Goal: Information Seeking & Learning: Learn about a topic

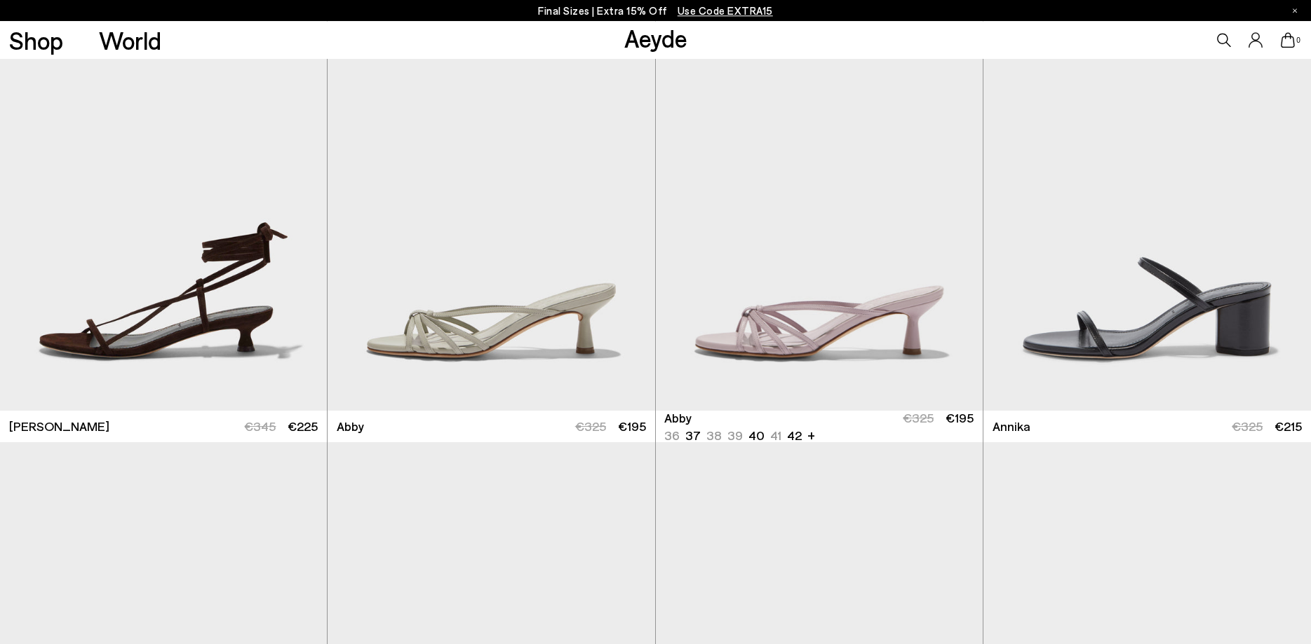
scroll to position [930, 0]
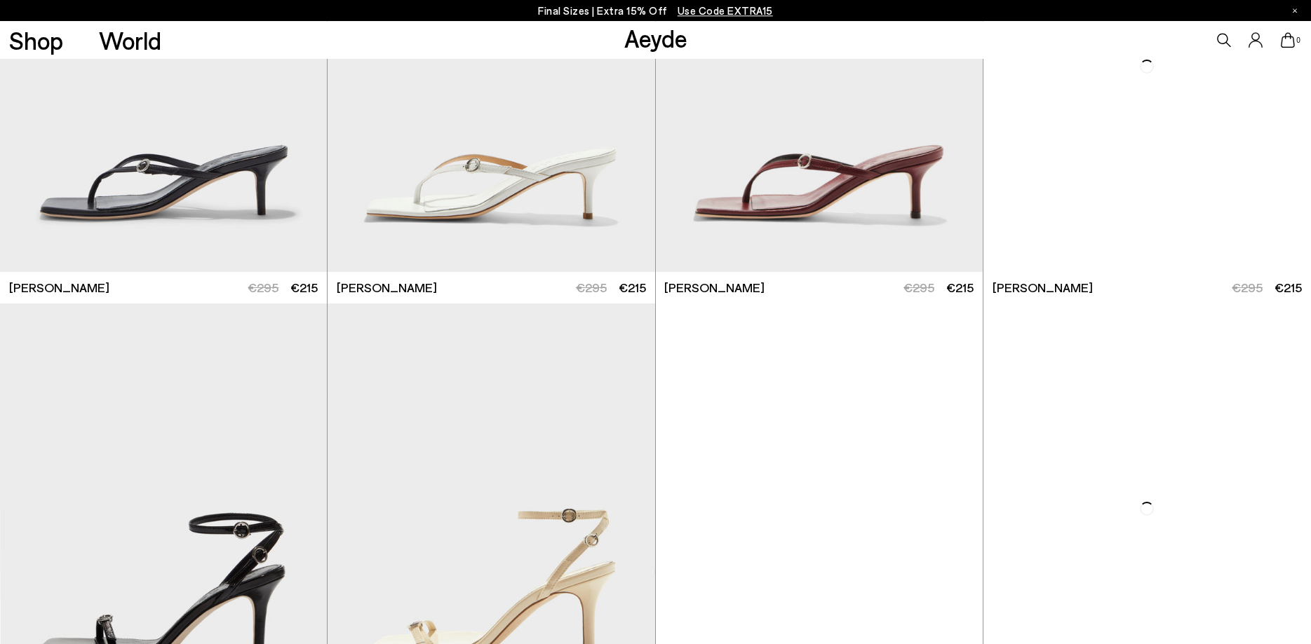
scroll to position [3004, 0]
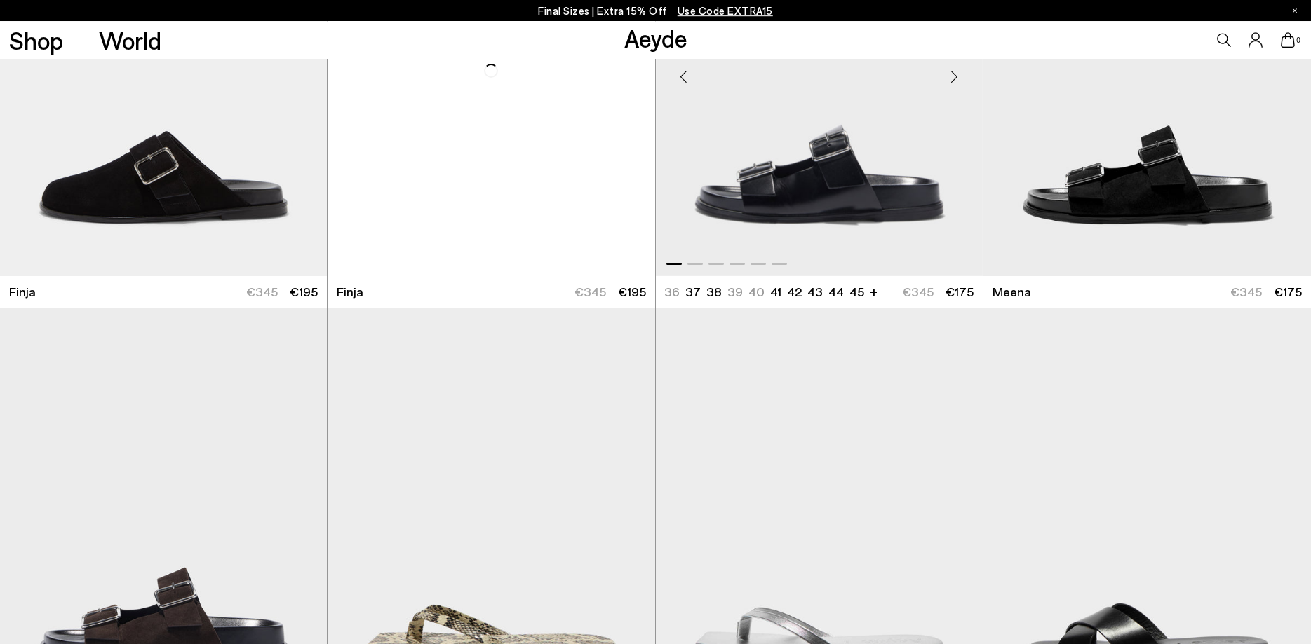
scroll to position [9085, 0]
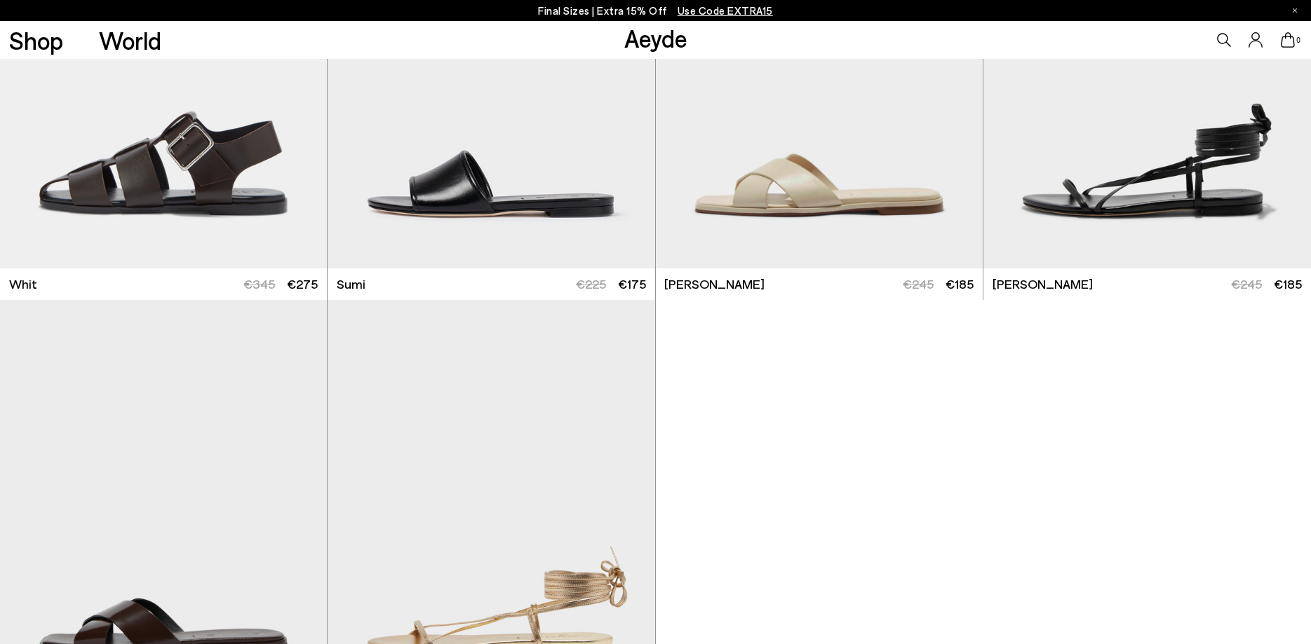
scroll to position [10515, 0]
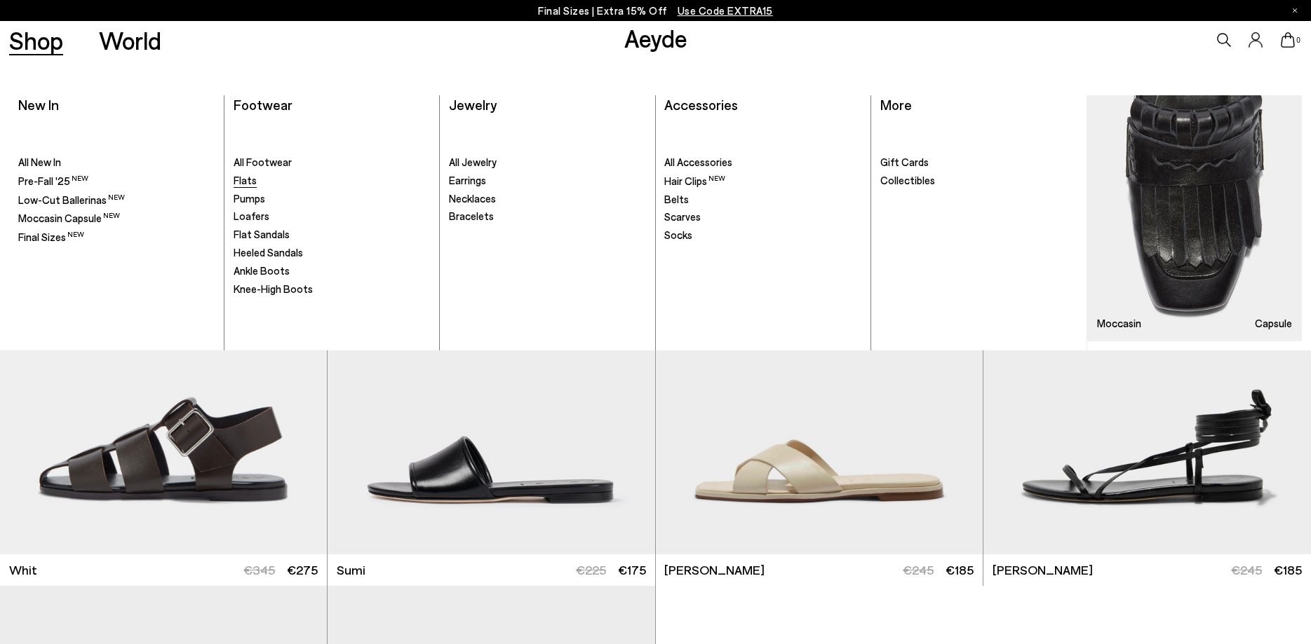
click at [249, 185] on span "Flats" at bounding box center [245, 180] width 23 height 13
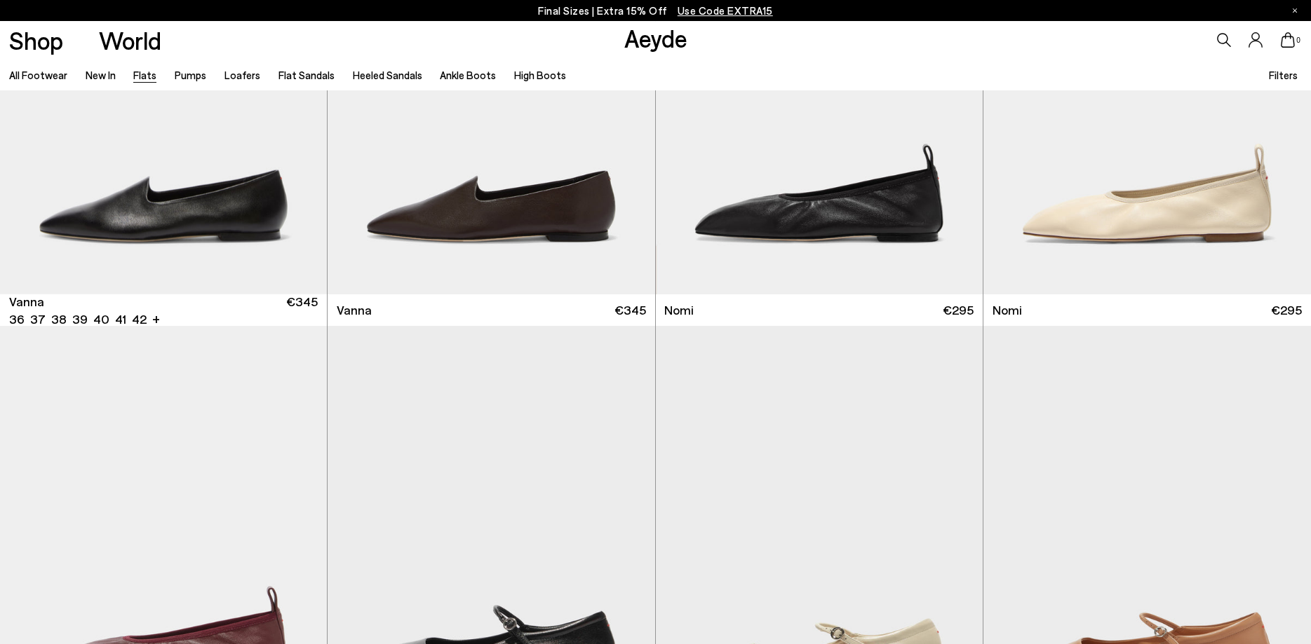
scroll to position [858, 0]
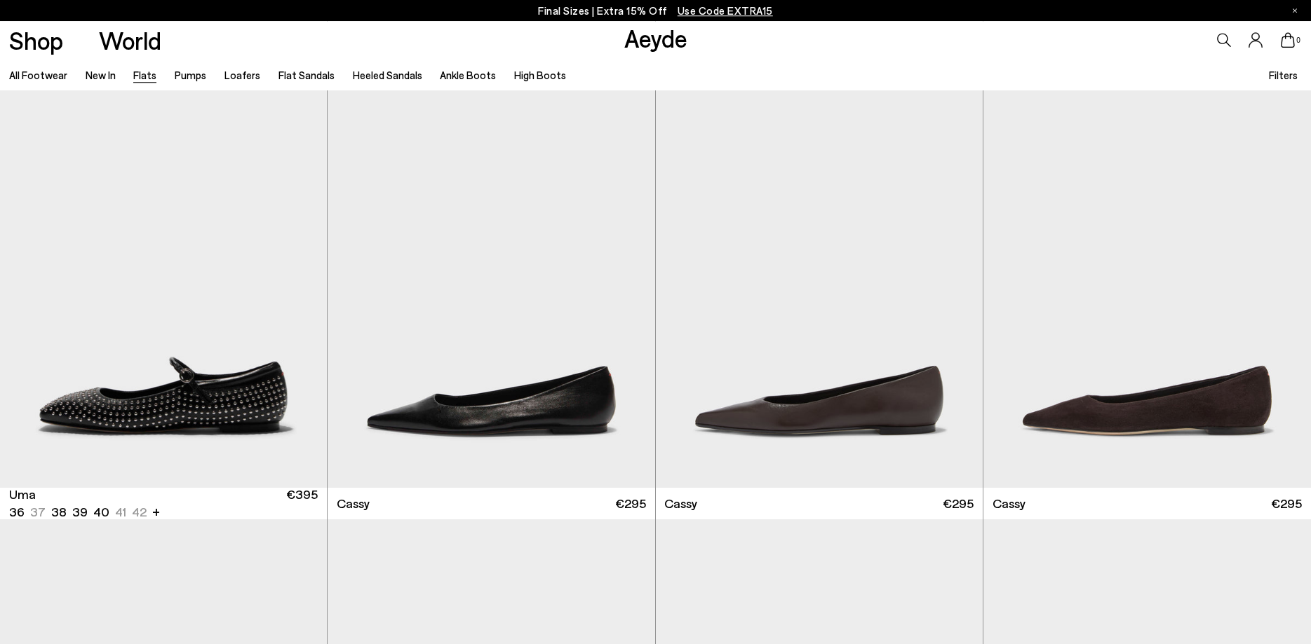
scroll to position [1788, 0]
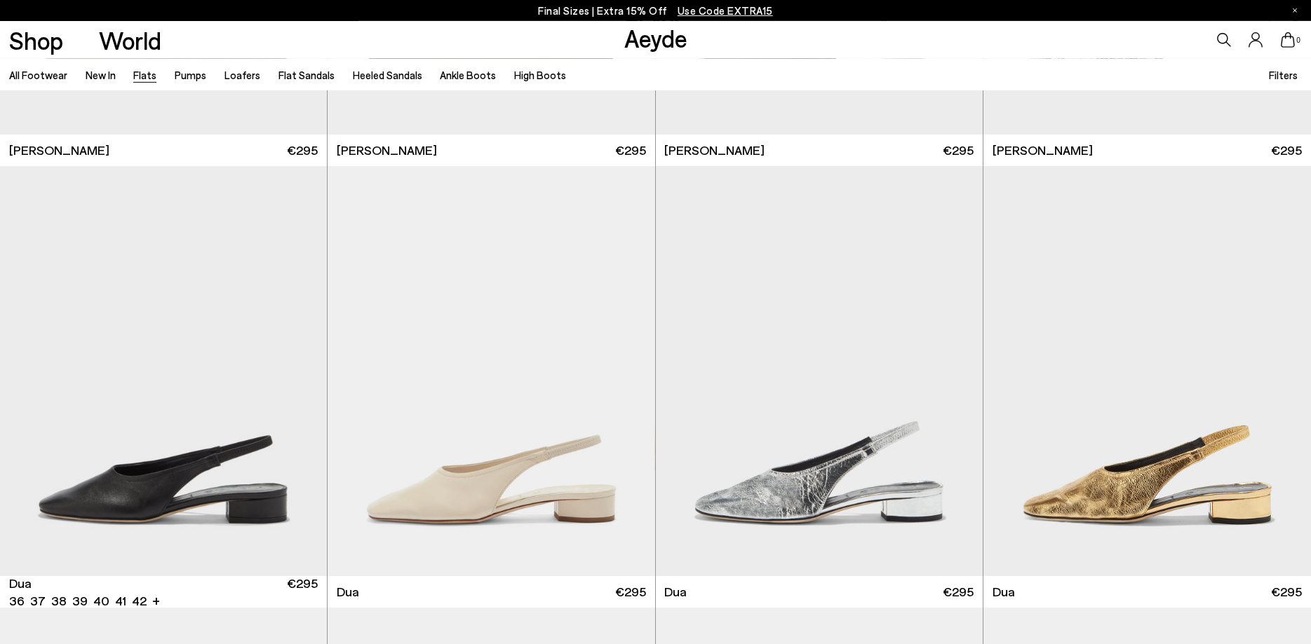
scroll to position [6152, 0]
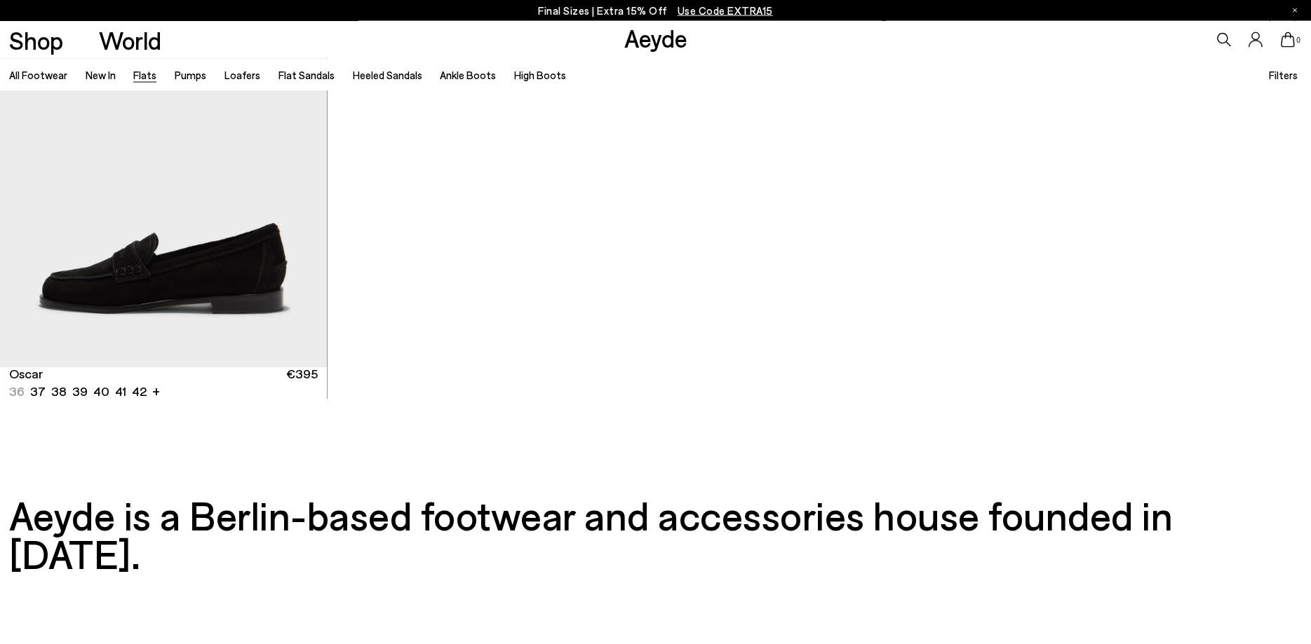
scroll to position [9514, 0]
